Goal: Information Seeking & Learning: Learn about a topic

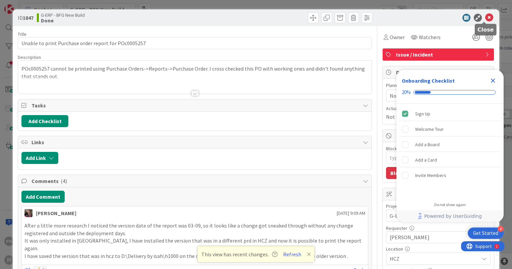
click at [487, 18] on icon at bounding box center [489, 18] width 8 height 8
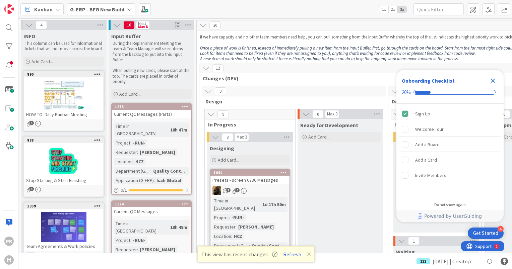
click at [88, 10] on b "G-ERP - BFG New Build" at bounding box center [97, 9] width 54 height 7
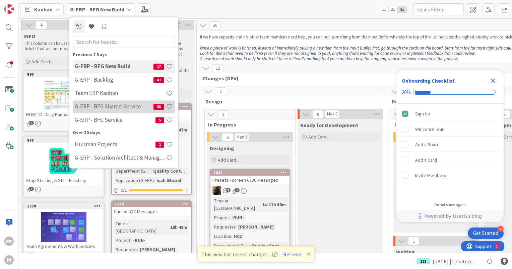
click at [123, 106] on h4 "G-ERP - BFG Shared Service" at bounding box center [114, 107] width 79 height 7
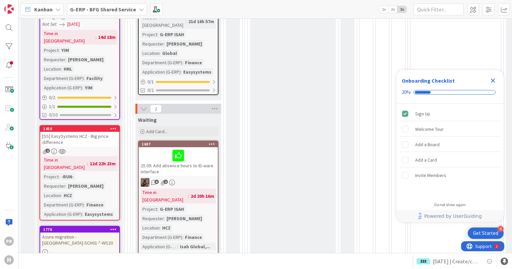
scroll to position [369, 0]
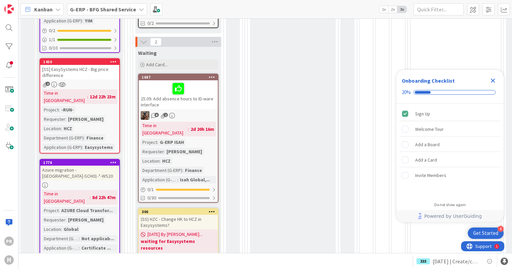
click at [93, 65] on div "[SS] EasySystems HCZ - Big price difference" at bounding box center [79, 72] width 79 height 15
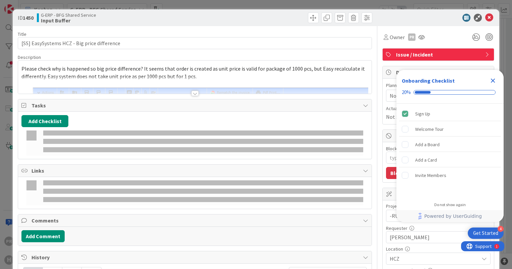
type textarea "x"
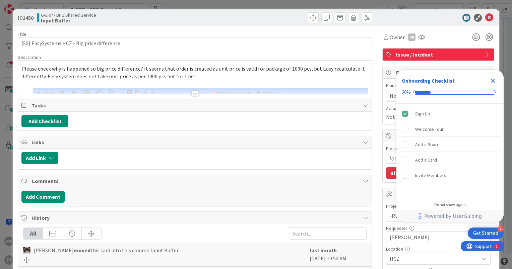
click at [493, 81] on icon "Close Checklist" at bounding box center [493, 81] width 4 height 4
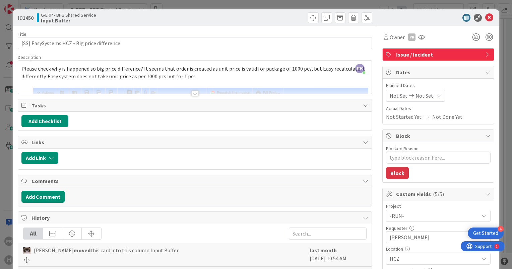
click at [192, 93] on div at bounding box center [194, 93] width 7 height 5
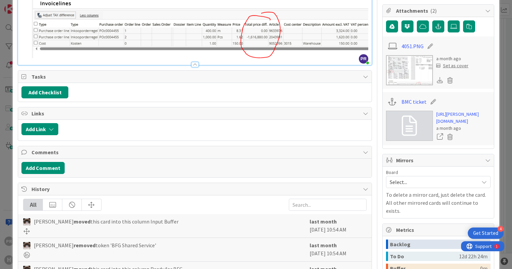
scroll to position [302, 0]
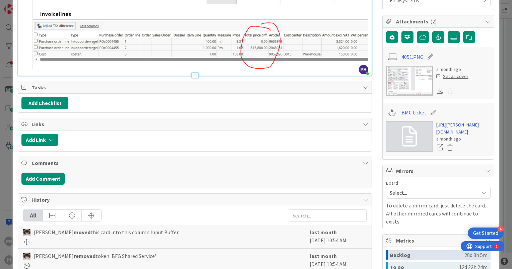
click at [449, 134] on link "[URL][PERSON_NAME][DOMAIN_NAME]" at bounding box center [463, 129] width 54 height 14
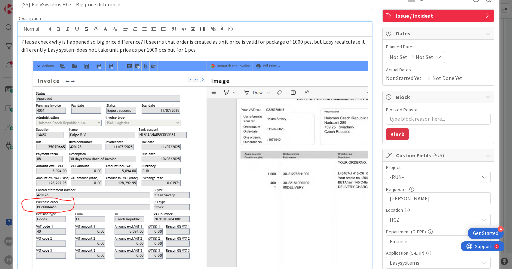
scroll to position [0, 0]
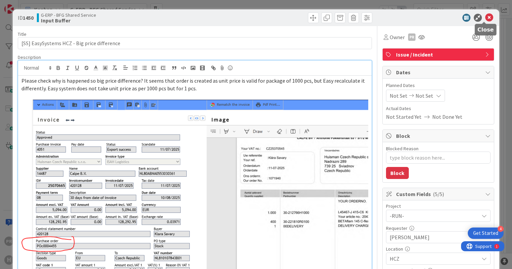
click at [485, 18] on icon at bounding box center [489, 18] width 8 height 8
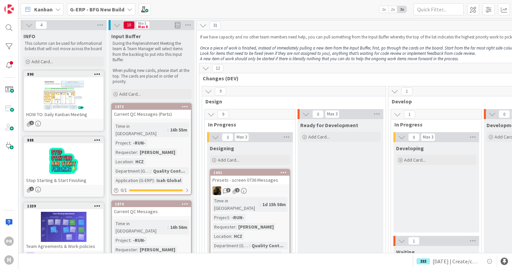
click at [109, 11] on b "G-ERP - BFG New Build" at bounding box center [97, 9] width 54 height 7
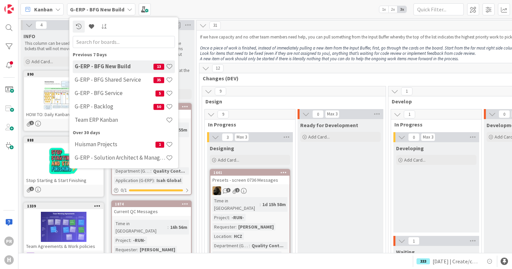
click at [161, 253] on div "Kanban G-ERP - BFG New Build Previous 7 Days G-ERP - BFG New Build 13 G-ERP - B…" at bounding box center [265, 134] width 494 height 269
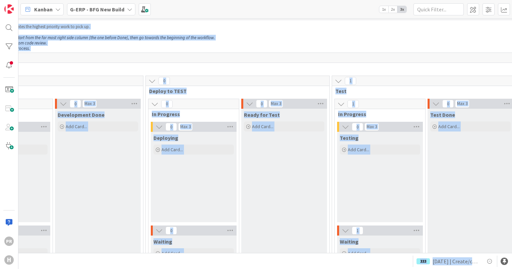
scroll to position [10, 332]
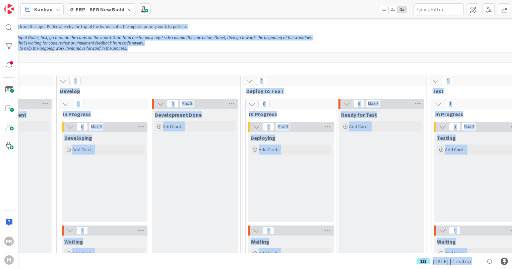
click at [211, 57] on div "12" at bounding box center [431, 58] width 1126 height 10
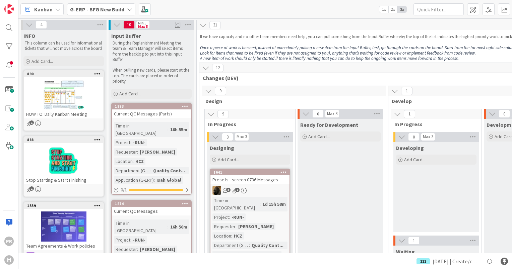
scroll to position [0, 0]
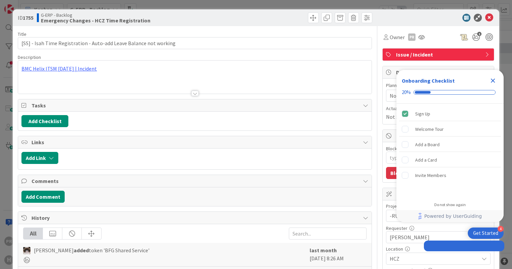
type textarea "x"
